Goal: Check status

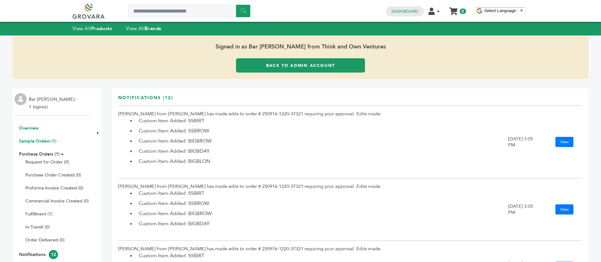
click at [44, 144] on link "Sample Orders (1)" at bounding box center [37, 141] width 37 height 6
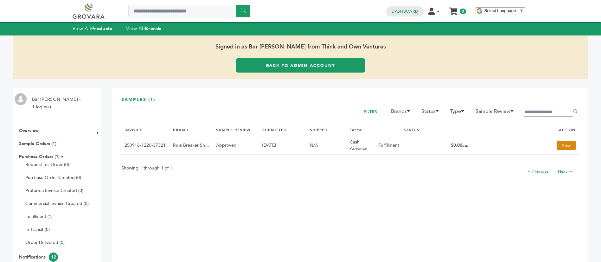
click at [566, 144] on link "View" at bounding box center [566, 146] width 19 height 10
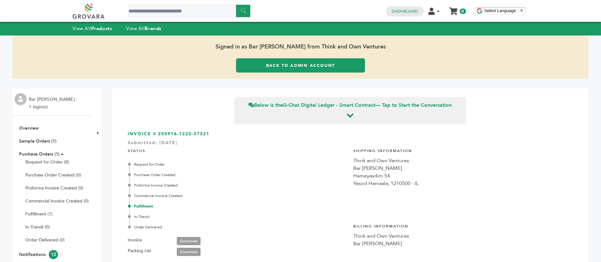
click at [299, 63] on link "Back to Admin Account" at bounding box center [300, 65] width 129 height 14
